Goal: Subscribe to service/newsletter

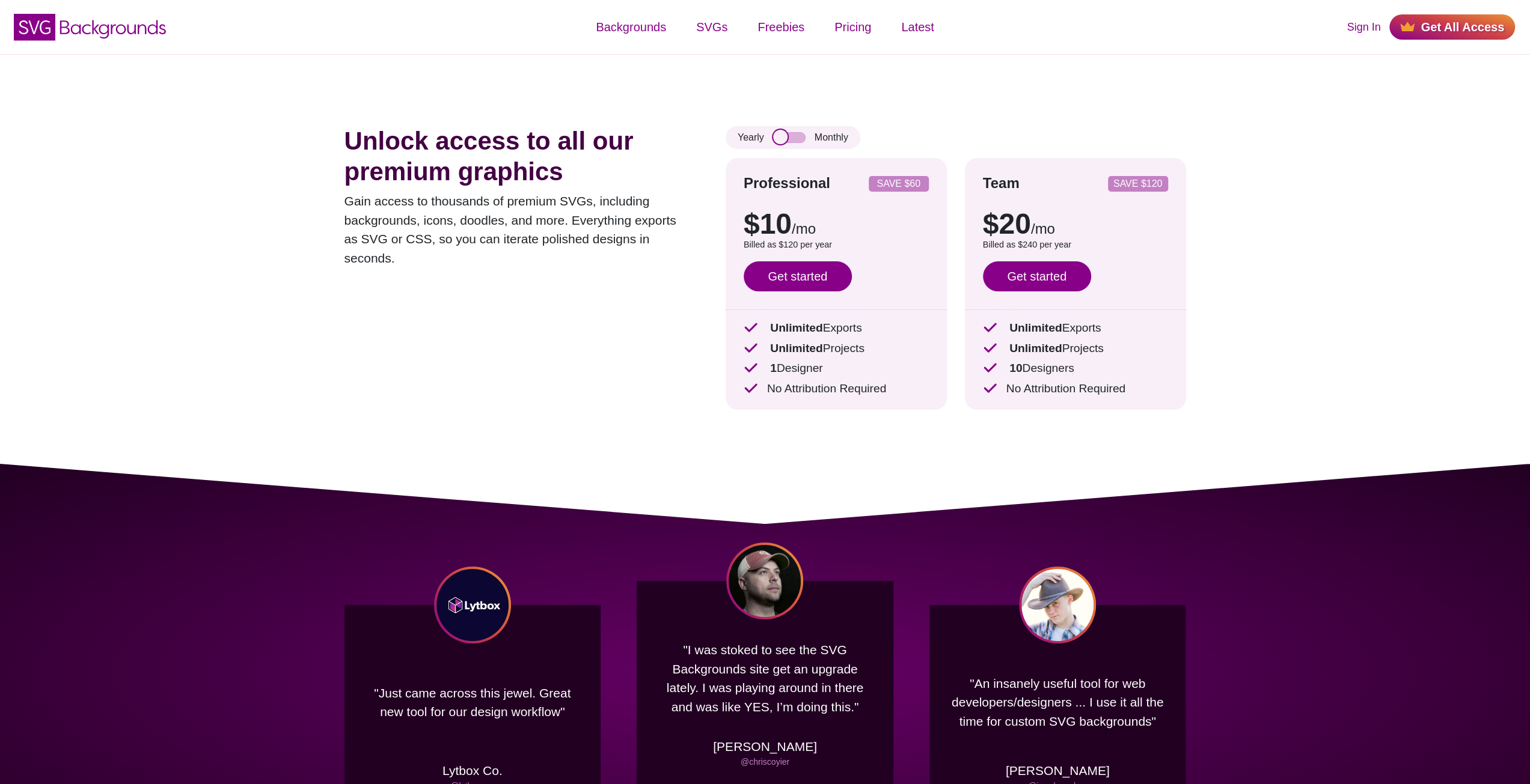
click at [778, 137] on input "checkbox" at bounding box center [789, 137] width 32 height 11
click at [795, 135] on input "checkbox" at bounding box center [789, 137] width 32 height 11
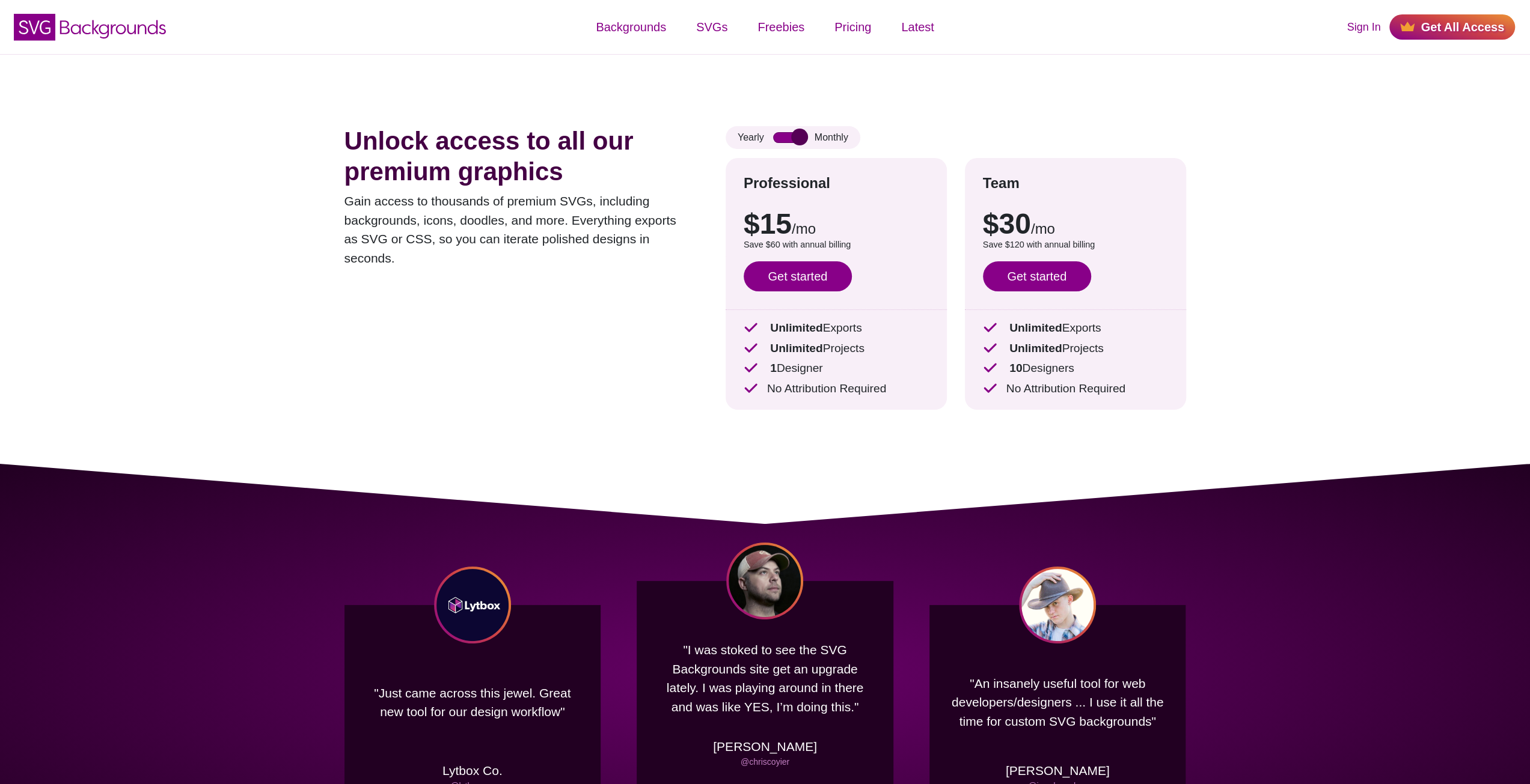
click at [795, 135] on input "checkbox" at bounding box center [789, 137] width 32 height 11
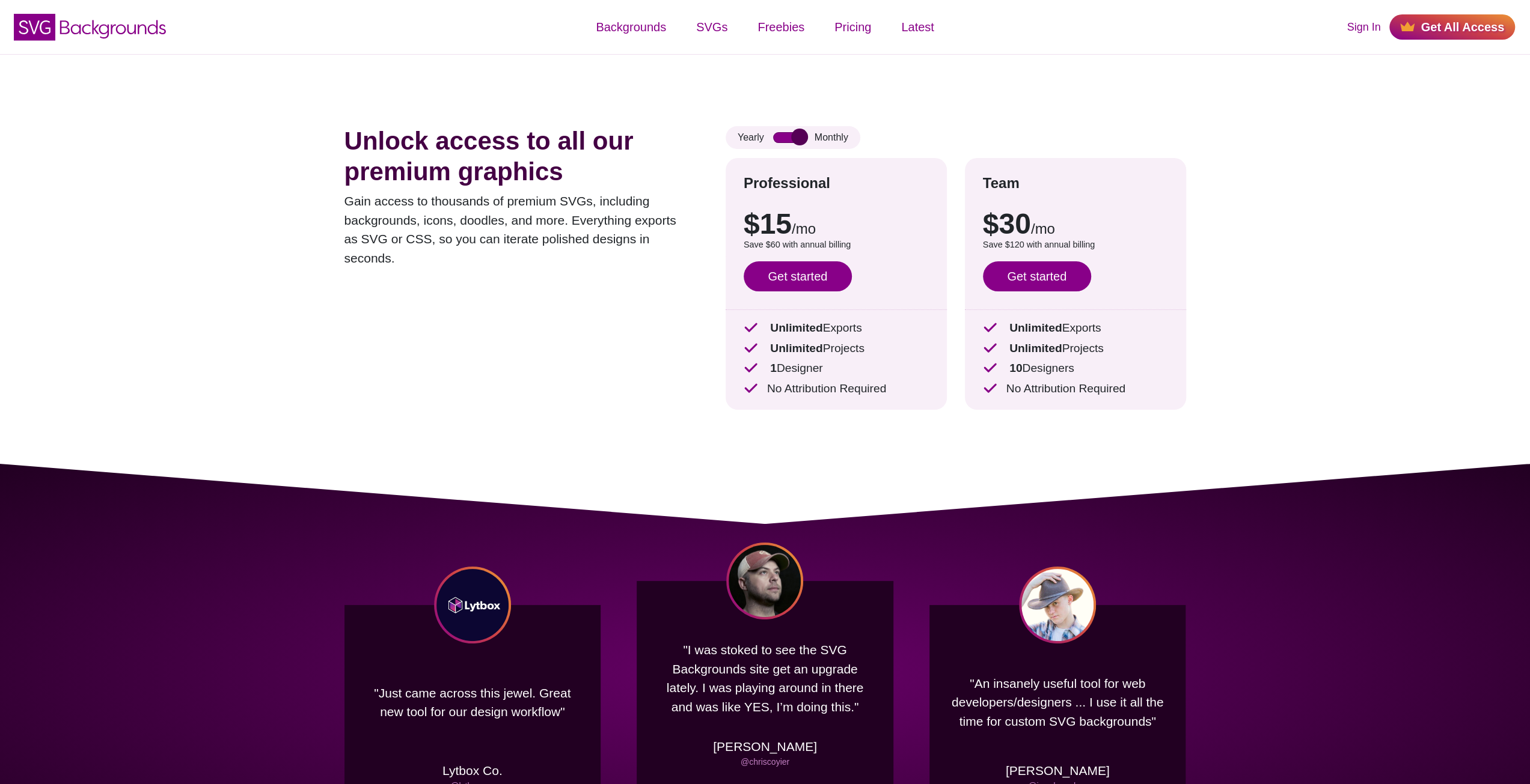
checkbox input "false"
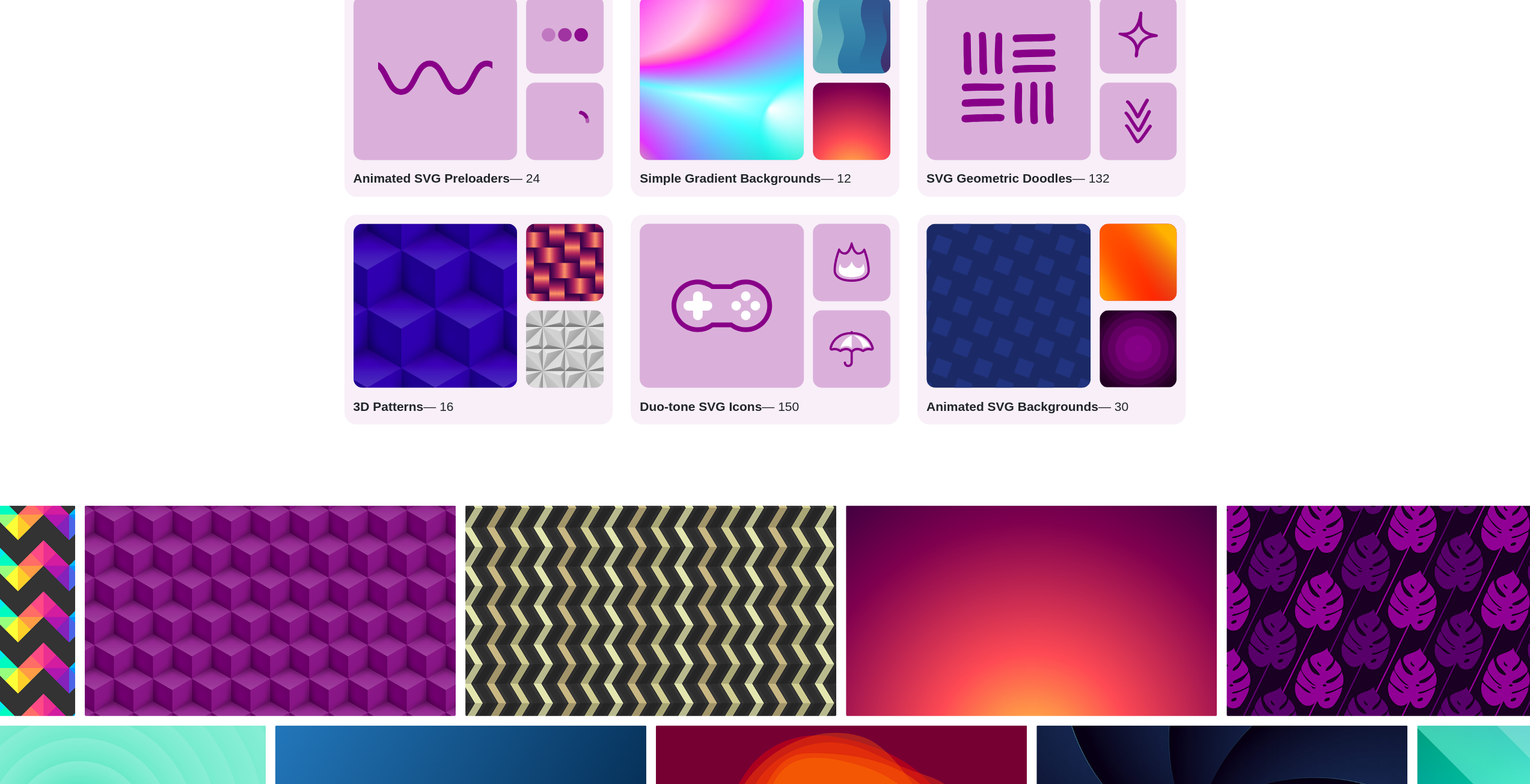
scroll to position [1922, 0]
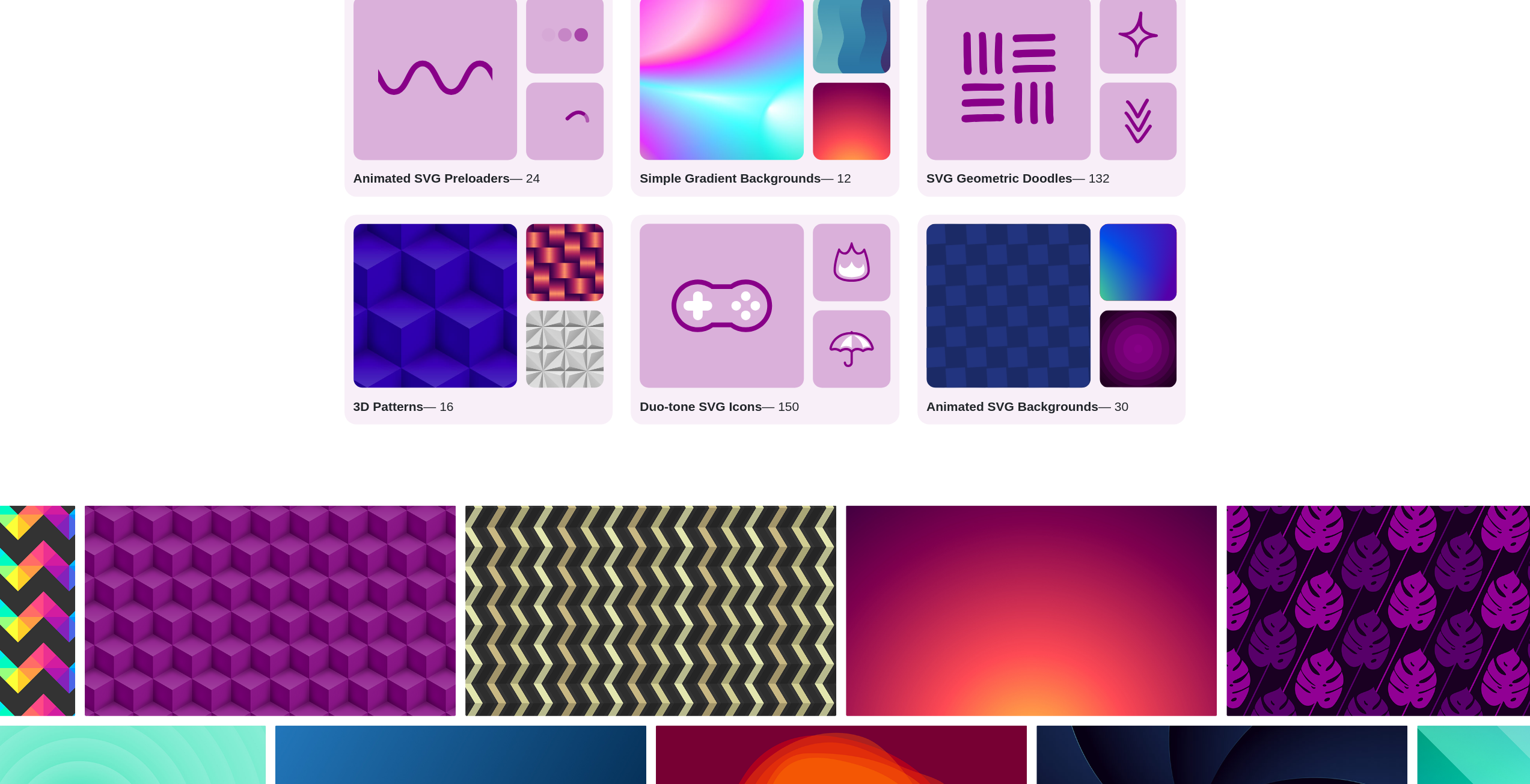
click at [698, 304] on icon at bounding box center [697, 305] width 29 height 29
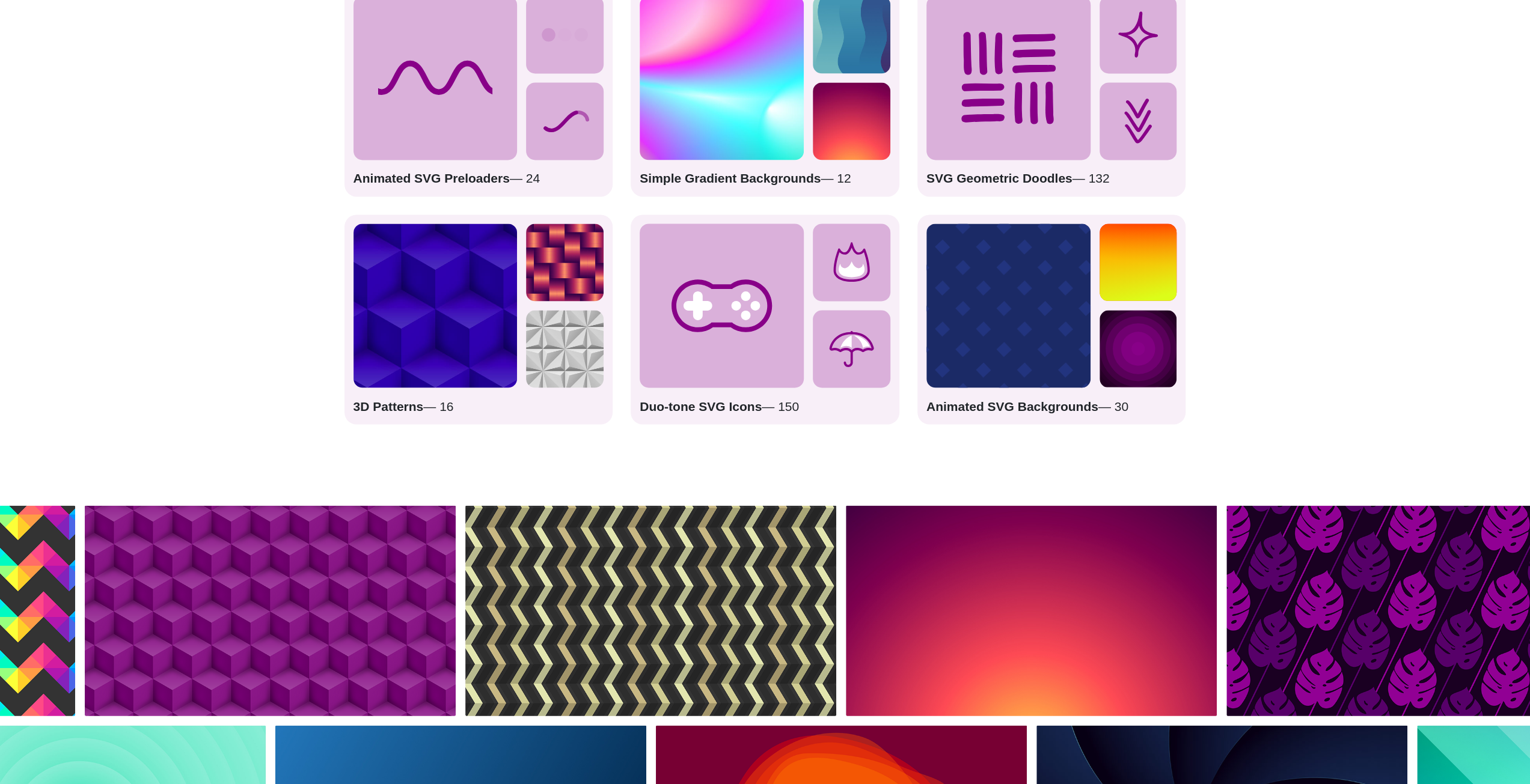
click at [693, 298] on icon at bounding box center [721, 305] width 164 height 164
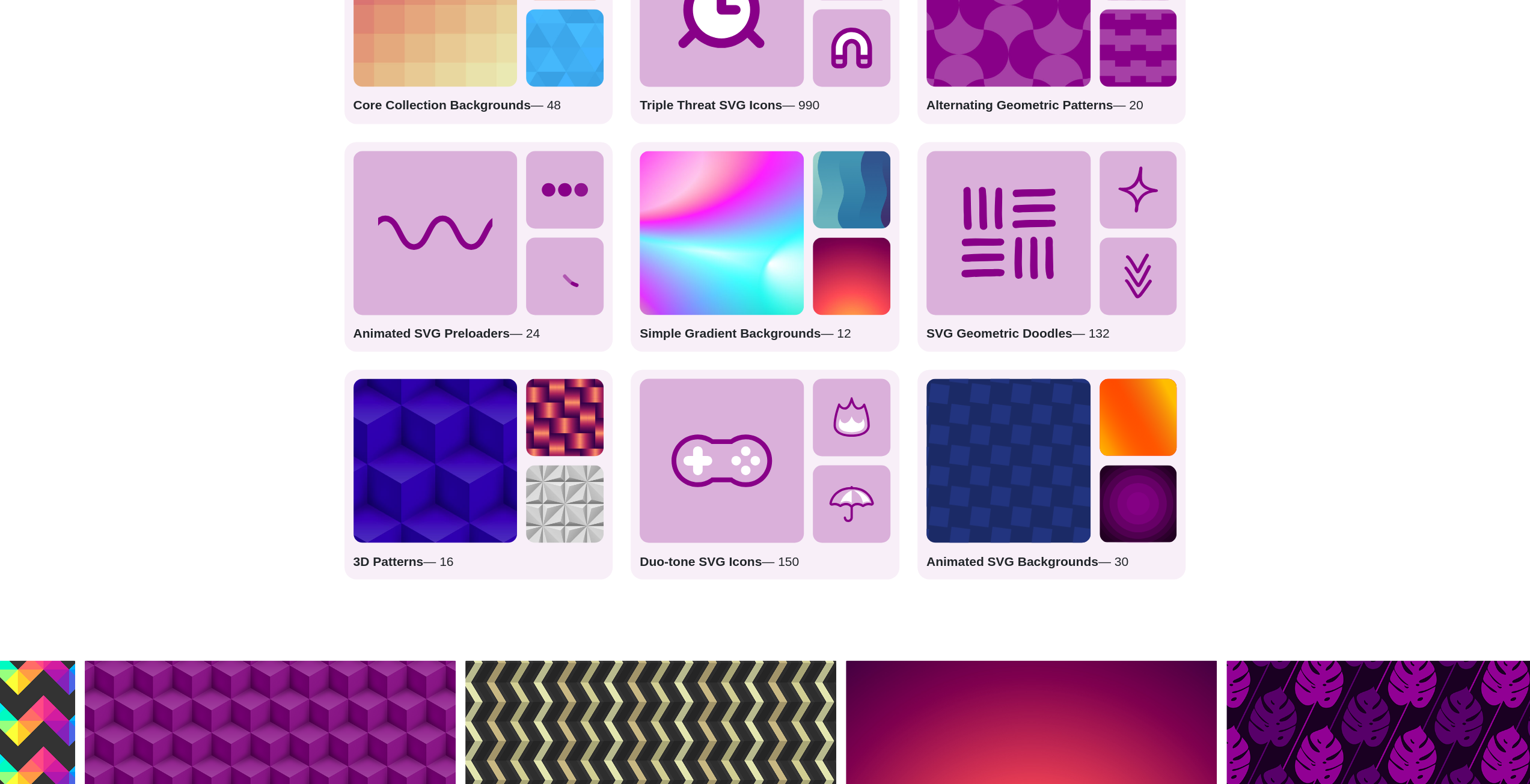
scroll to position [1762, 0]
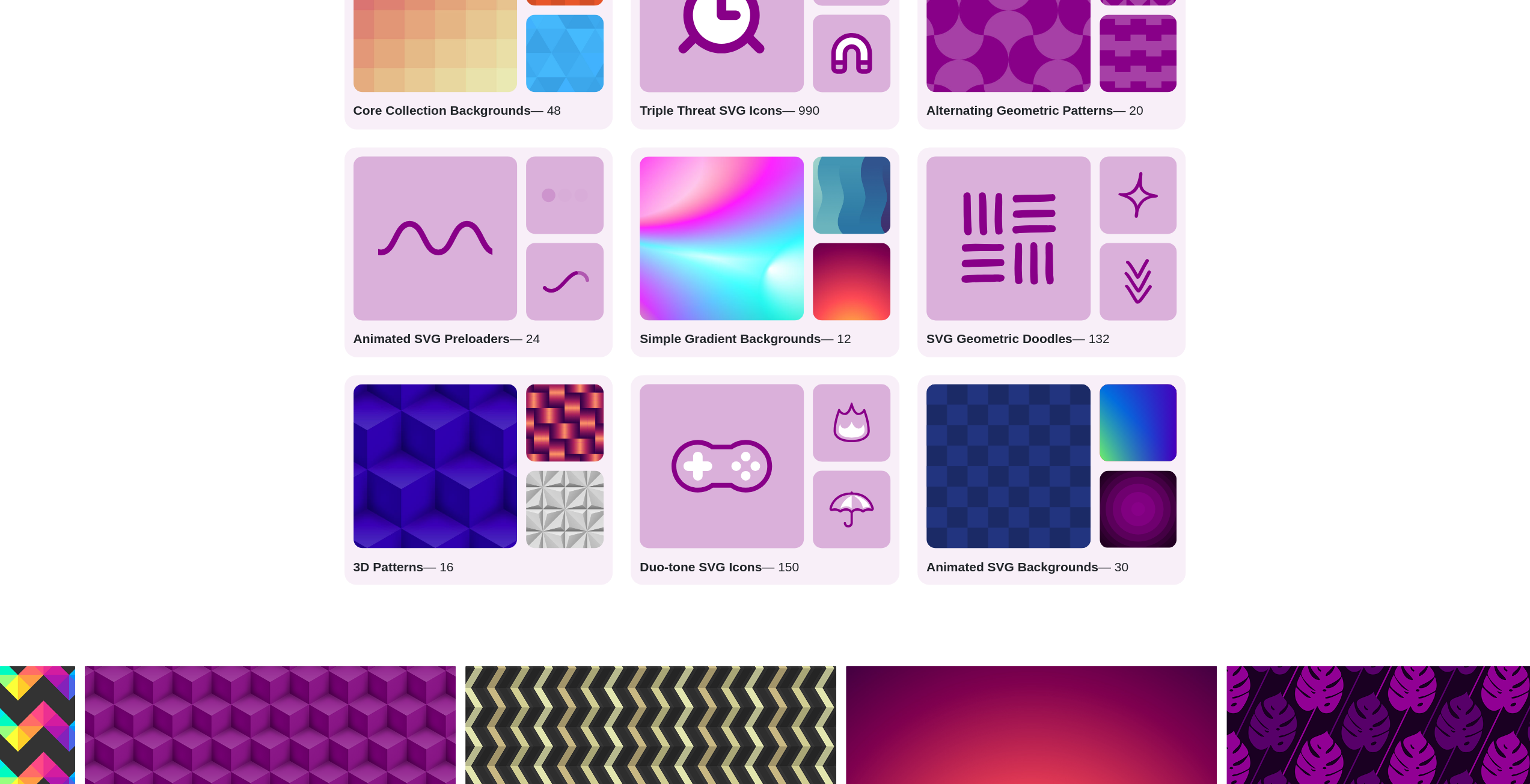
click at [458, 236] on icon at bounding box center [435, 238] width 164 height 164
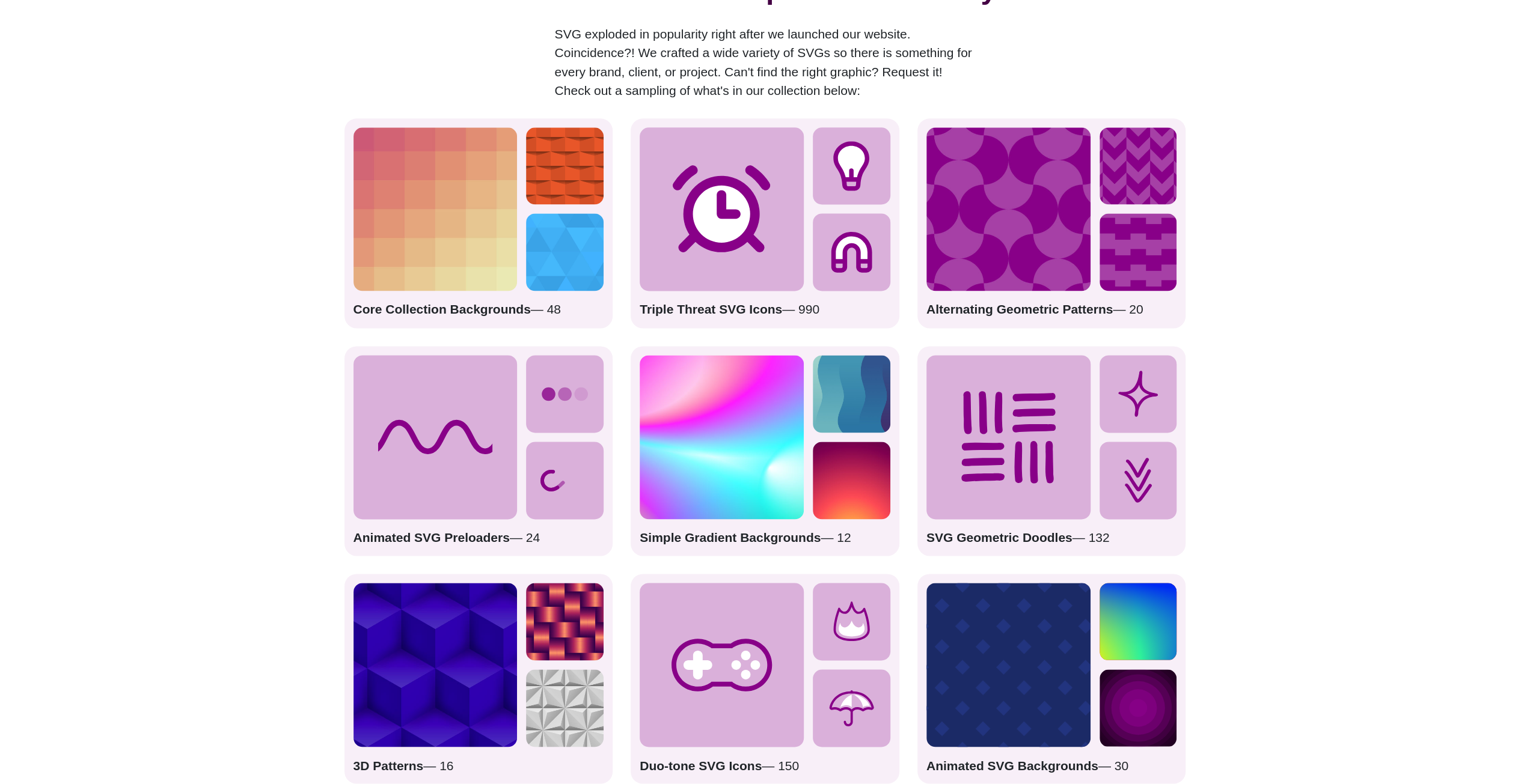
scroll to position [1562, 0]
